Goal: Information Seeking & Learning: Learn about a topic

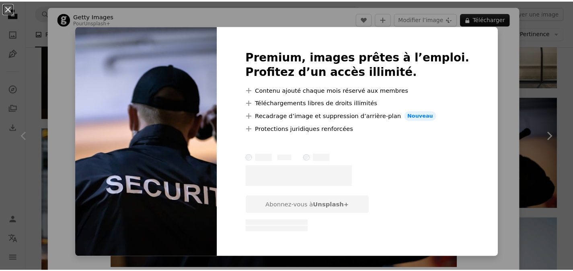
scroll to position [40, 0]
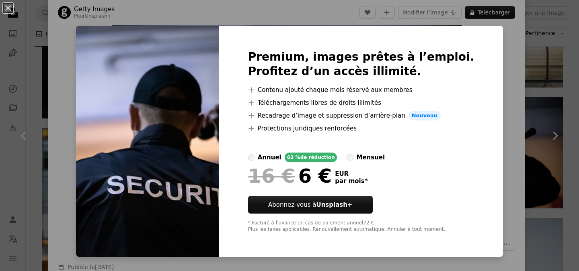
click at [490, 139] on div "An X shape Premium, images prêtes à l’emploi. Profitez d’un accès illimité. A p…" at bounding box center [289, 135] width 579 height 271
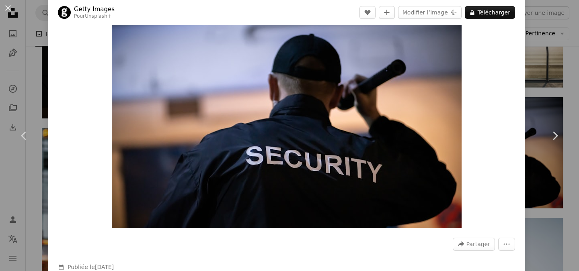
click at [25, 81] on div "An X shape Chevron left Chevron right Getty Images Pour Unsplash+ A heart A plu…" at bounding box center [289, 135] width 579 height 271
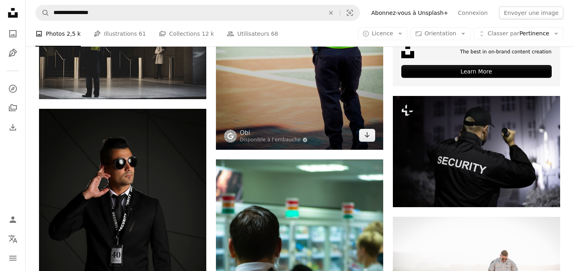
scroll to position [290, 0]
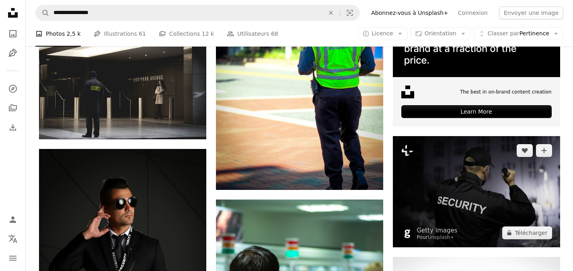
click at [456, 185] on img at bounding box center [476, 191] width 167 height 111
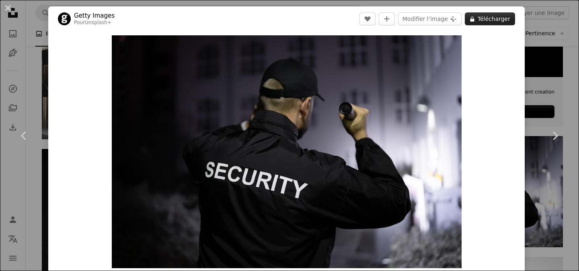
click at [483, 19] on button "A lock Télécharger" at bounding box center [489, 18] width 50 height 13
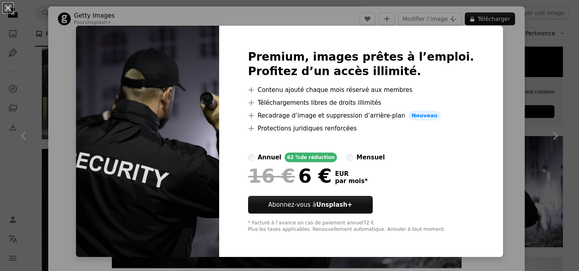
click at [497, 84] on div "An X shape Premium, images prêtes à l’emploi. Profitez d’un accès illimité. A p…" at bounding box center [289, 135] width 579 height 271
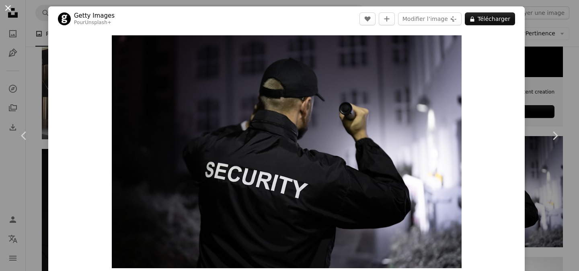
click at [8, 10] on button "An X shape" at bounding box center [8, 8] width 10 height 10
